Goal: Task Accomplishment & Management: Manage account settings

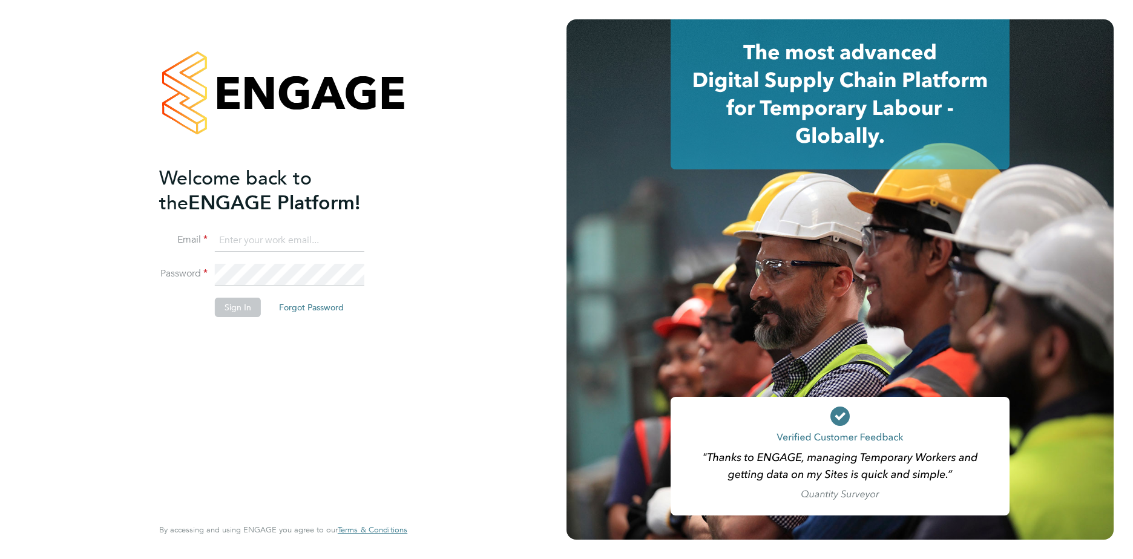
type input "[EMAIL_ADDRESS][DOMAIN_NAME]"
click at [234, 307] on button "Sign In" at bounding box center [238, 307] width 46 height 19
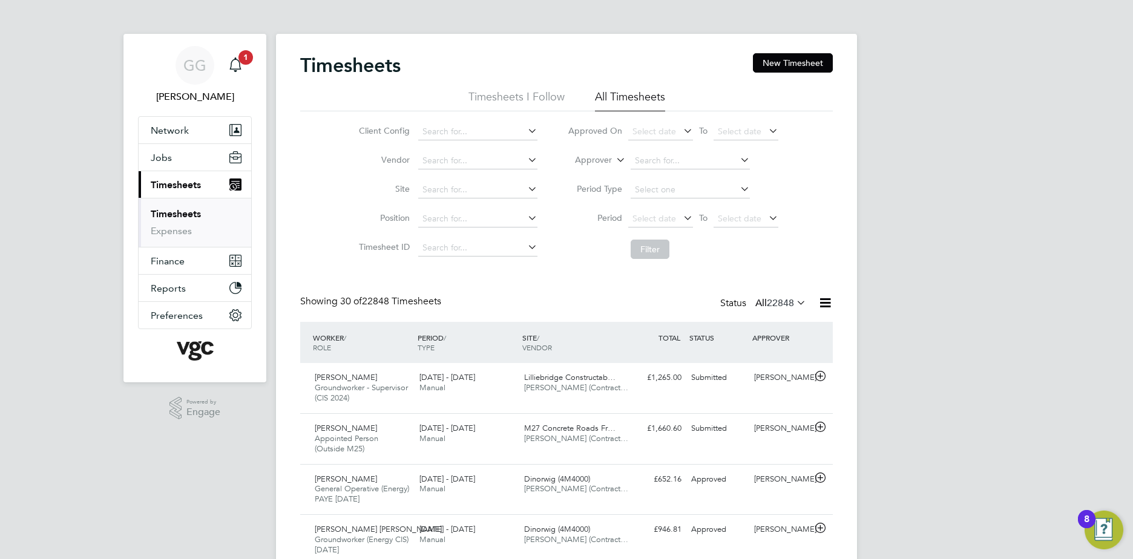
click at [604, 152] on li "Approver" at bounding box center [672, 160] width 241 height 29
click at [607, 161] on label "Approver" at bounding box center [584, 160] width 54 height 12
click at [583, 174] on li "Worker" at bounding box center [582, 174] width 60 height 16
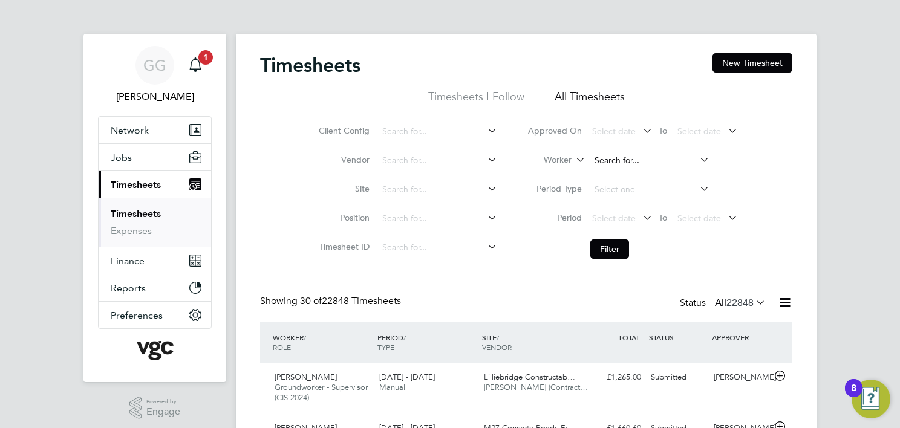
click at [632, 152] on li "Worker" at bounding box center [633, 160] width 241 height 29
click at [628, 162] on input at bounding box center [650, 160] width 119 height 17
type input "Danirl Carter"
click at [633, 160] on input at bounding box center [650, 160] width 119 height 17
click at [654, 172] on li "Daniel Cart er" at bounding box center [650, 177] width 120 height 16
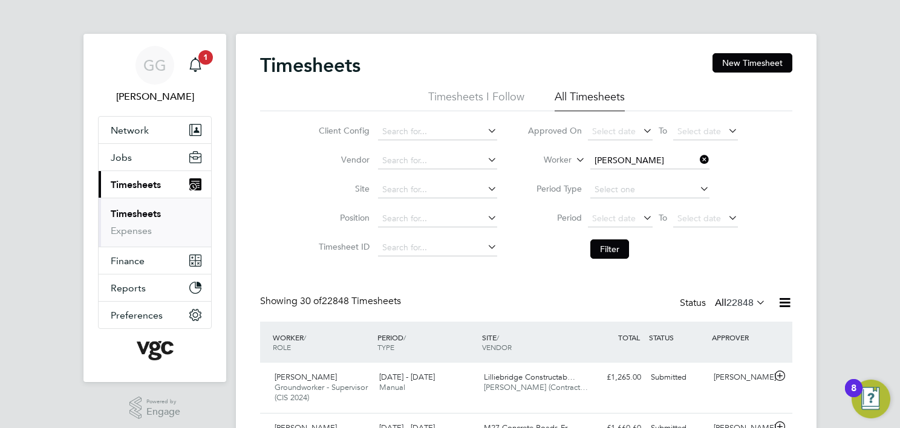
type input "Daniel Carter"
click at [614, 244] on button "Filter" at bounding box center [610, 249] width 39 height 19
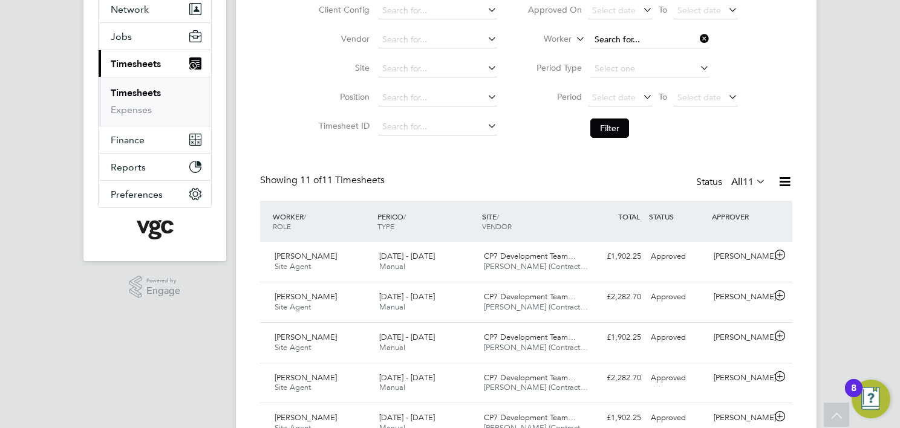
click at [614, 32] on input at bounding box center [650, 39] width 119 height 17
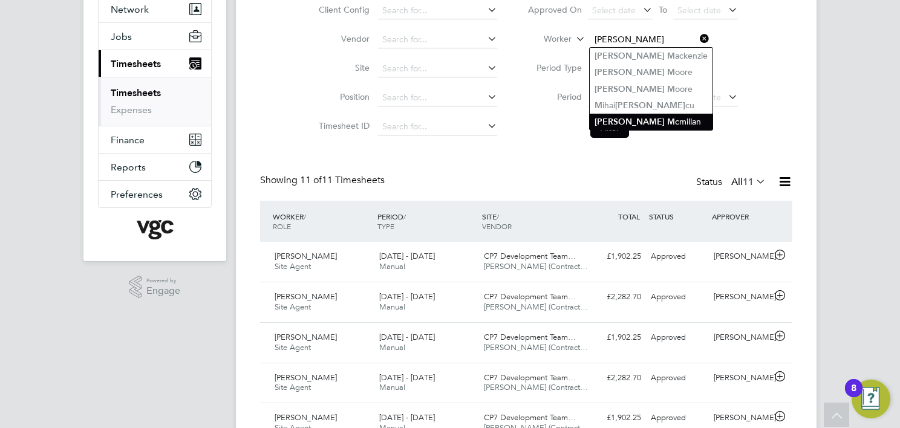
click at [648, 119] on li "Ian M cmillan" at bounding box center [651, 122] width 123 height 16
type input "Ian Mcmillan"
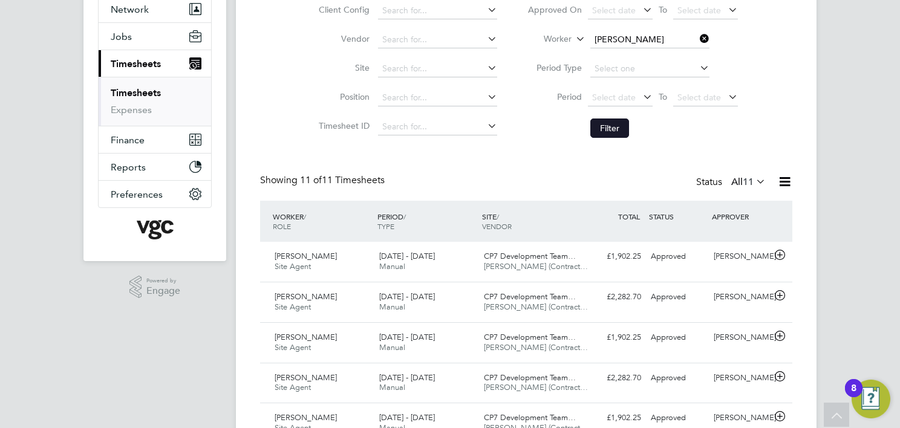
click at [593, 130] on button "Filter" at bounding box center [610, 128] width 39 height 19
click at [439, 266] on div "23 - 29 Aug 2025 Manual" at bounding box center [427, 262] width 105 height 30
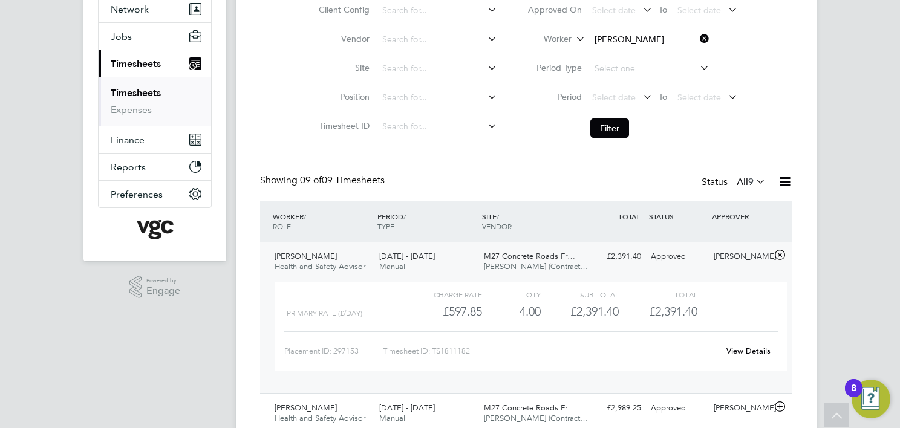
click at [750, 351] on link "View Details" at bounding box center [749, 351] width 44 height 10
click at [661, 32] on input at bounding box center [650, 39] width 119 height 17
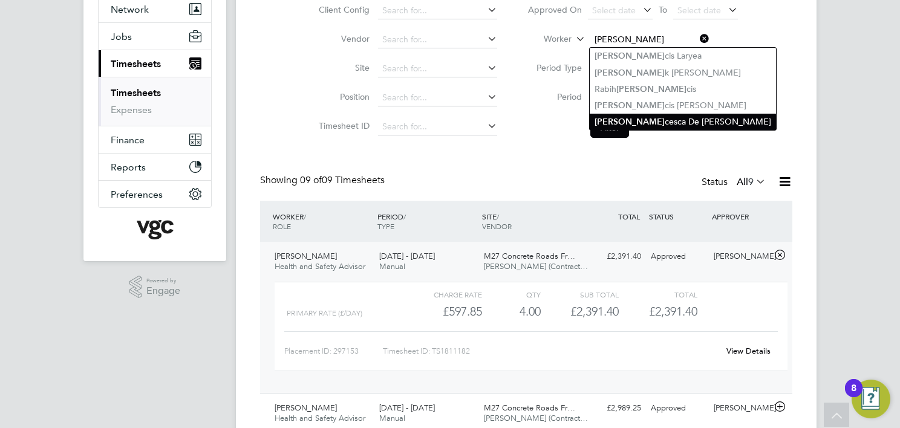
click at [639, 120] on li "Fran cesca De Stefano" at bounding box center [683, 122] width 186 height 16
type input "Francesca De Stefano"
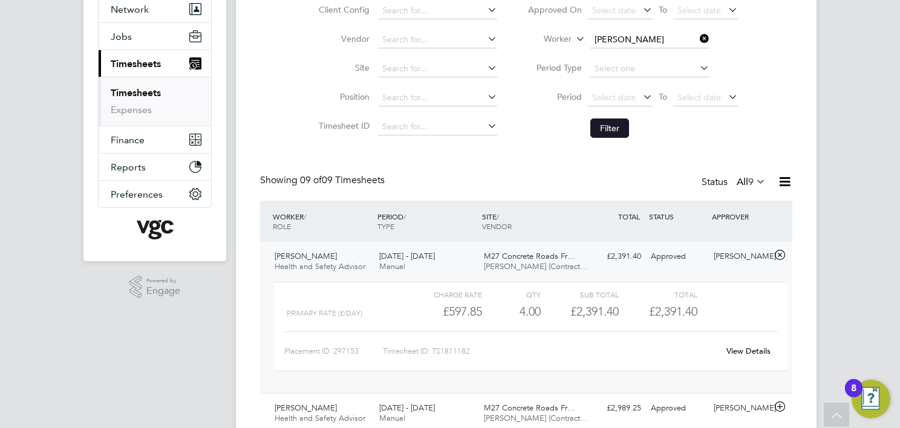
click at [617, 125] on button "Filter" at bounding box center [610, 128] width 39 height 19
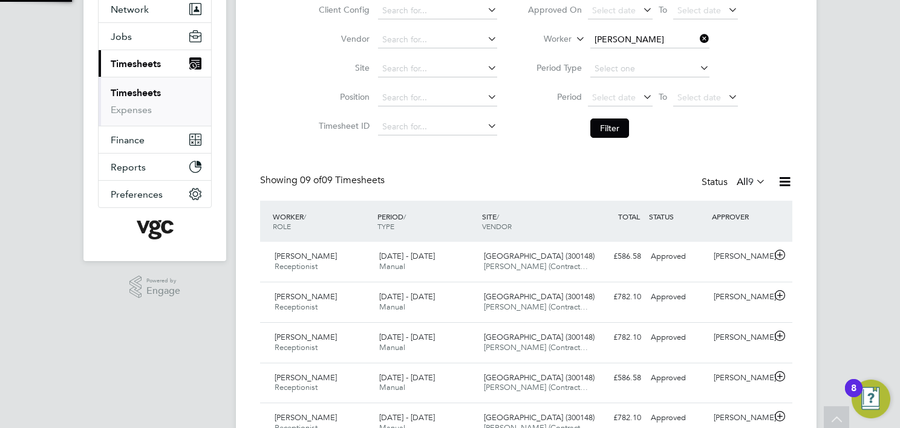
scroll to position [30, 105]
drag, startPoint x: 631, startPoint y: 56, endPoint x: 628, endPoint y: 65, distance: 10.0
click at [631, 58] on li "Period Type" at bounding box center [633, 68] width 241 height 29
click at [621, 69] on input at bounding box center [650, 69] width 119 height 17
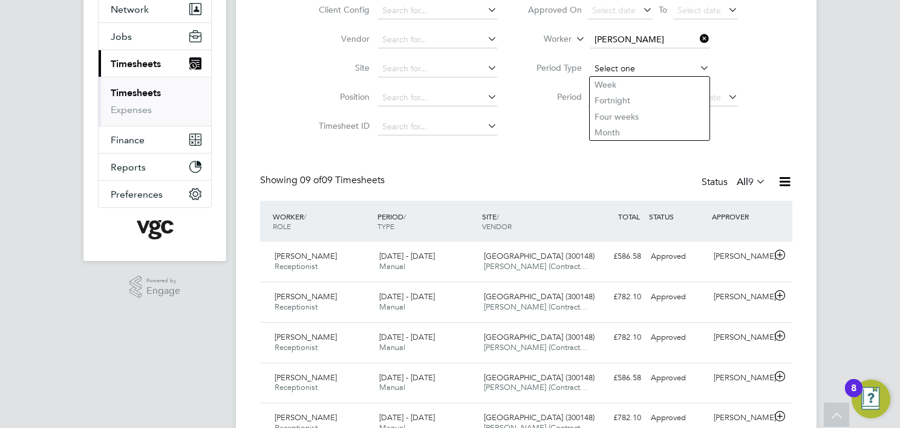
click at [615, 67] on input at bounding box center [650, 69] width 119 height 17
click at [615, 61] on input at bounding box center [650, 69] width 119 height 17
click at [626, 83] on li "Week" at bounding box center [650, 85] width 120 height 16
type input "Week"
click at [609, 65] on input at bounding box center [650, 69] width 119 height 17
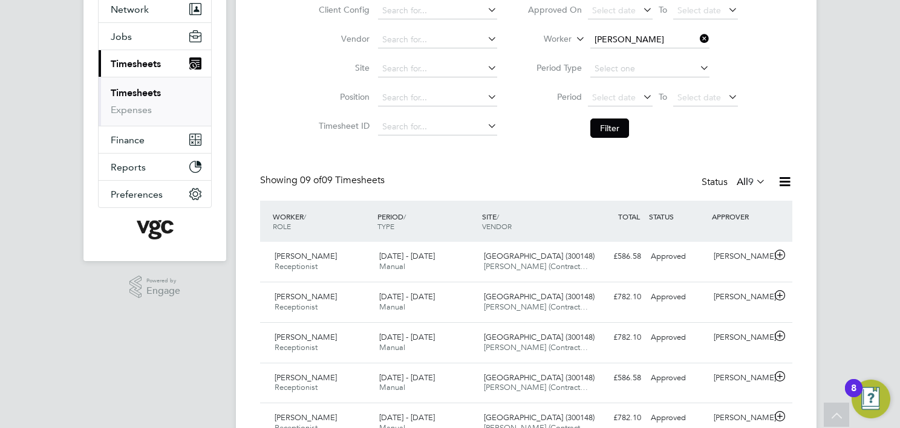
drag, startPoint x: 585, startPoint y: 156, endPoint x: 572, endPoint y: 142, distance: 18.4
click at [586, 155] on div "Timesheets New Timesheet Timesheets I Follow All Timesheets Client Config Vendo…" at bounding box center [526, 269] width 533 height 674
click at [631, 33] on input at bounding box center [650, 39] width 119 height 17
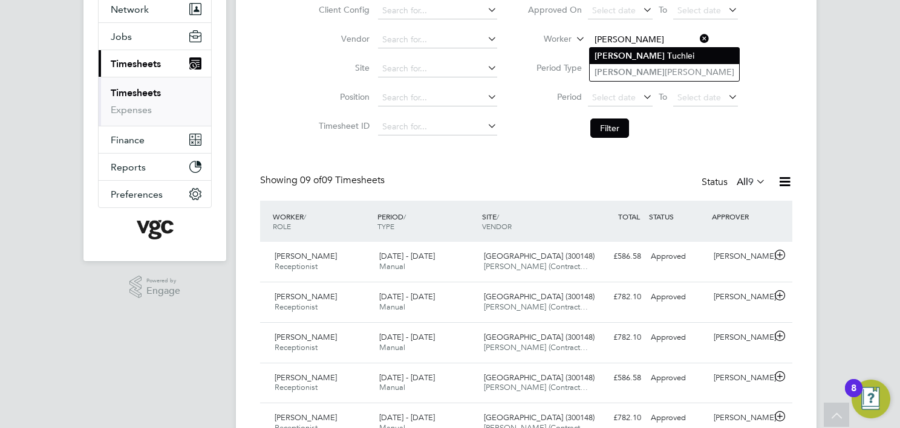
click at [654, 54] on li "Adrian T uchlei" at bounding box center [664, 56] width 149 height 16
type input "Adrian Tuchlei"
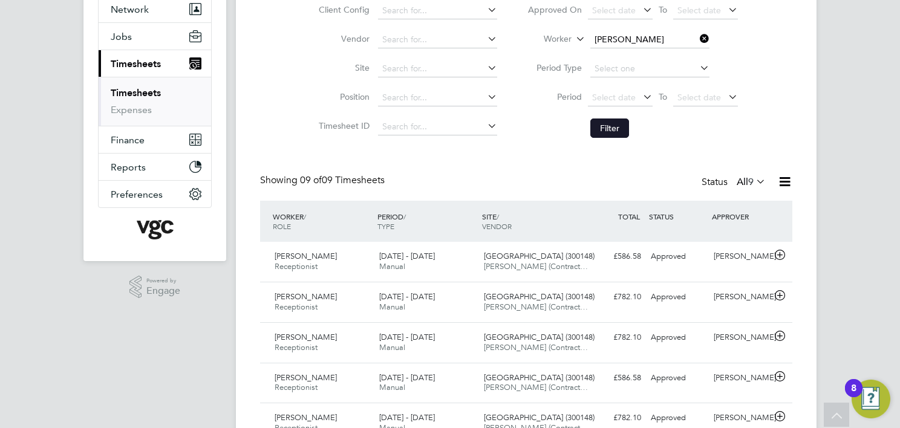
click at [615, 131] on button "Filter" at bounding box center [610, 128] width 39 height 19
